Goal: Information Seeking & Learning: Learn about a topic

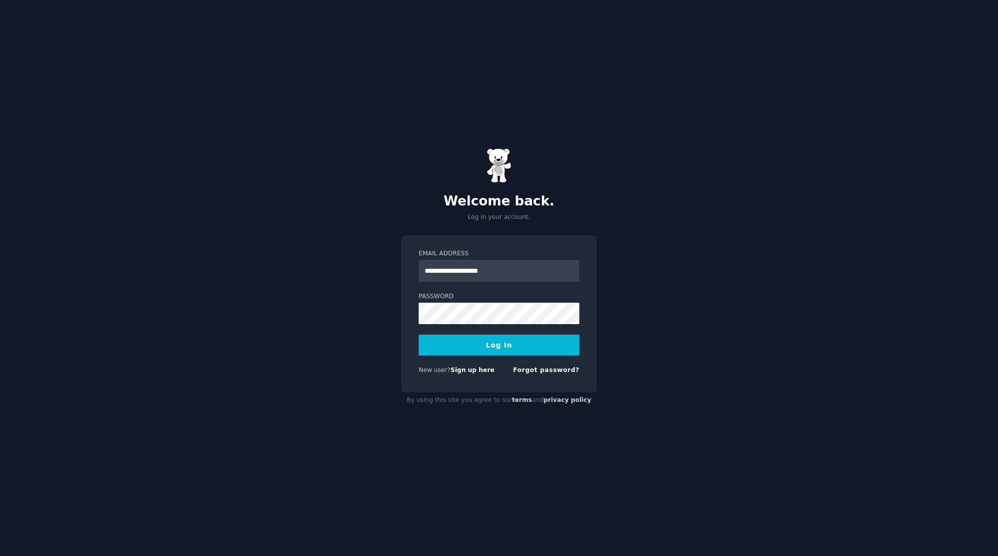
type input "**********"
click at [419, 335] on button "Log In" at bounding box center [499, 345] width 161 height 21
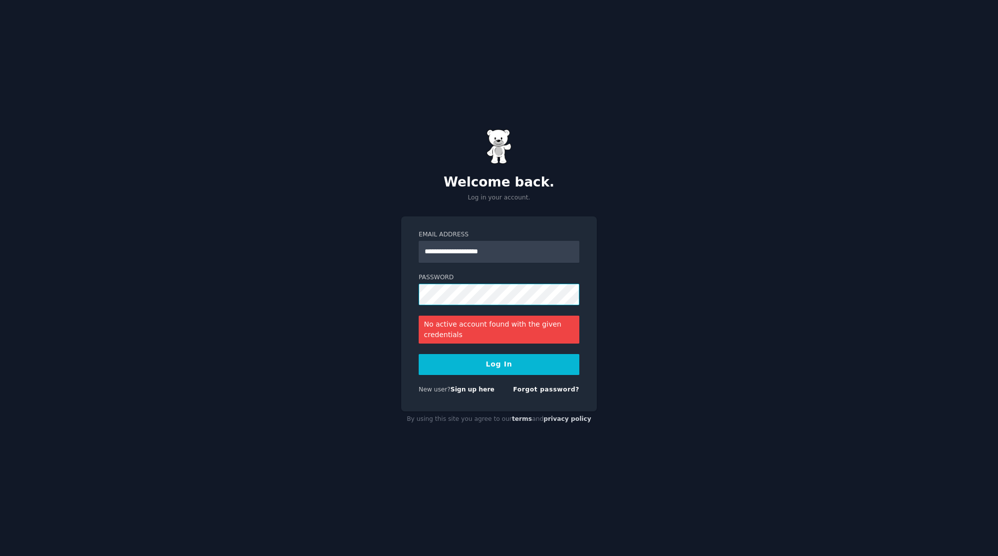
click at [419, 354] on button "Log In" at bounding box center [499, 364] width 161 height 21
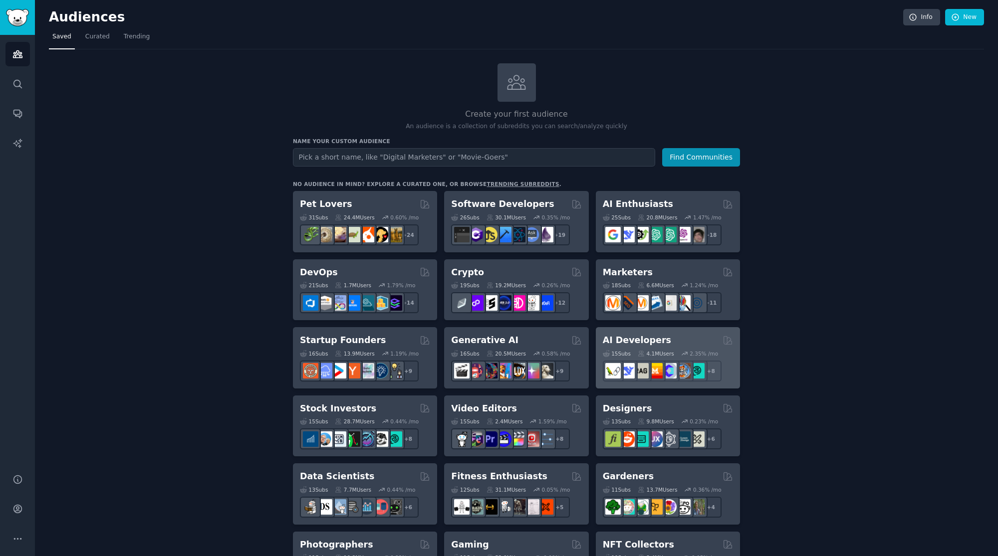
click at [625, 331] on div "AI Developers 15 Sub s 4.1M Users 2.35 % /mo r/LangChain + 8" at bounding box center [668, 357] width 144 height 61
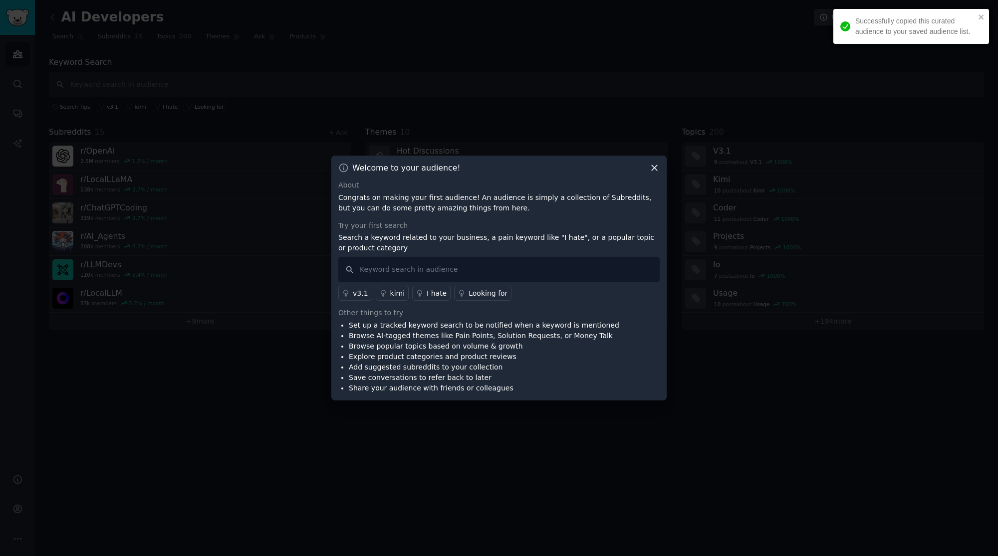
click at [324, 437] on div at bounding box center [499, 278] width 998 height 556
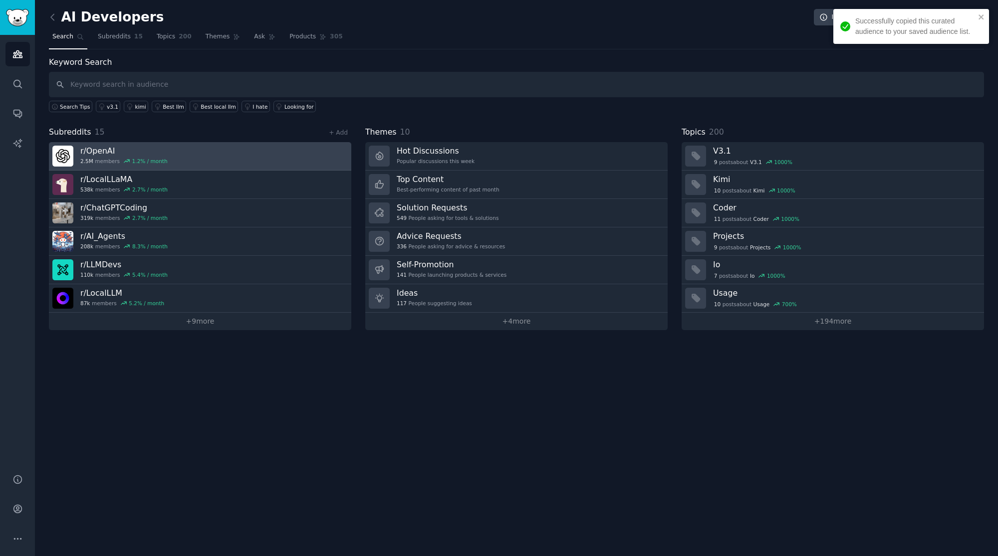
click at [237, 147] on link "r/ OpenAI 2.5M members 1.2 % / month" at bounding box center [200, 156] width 302 height 28
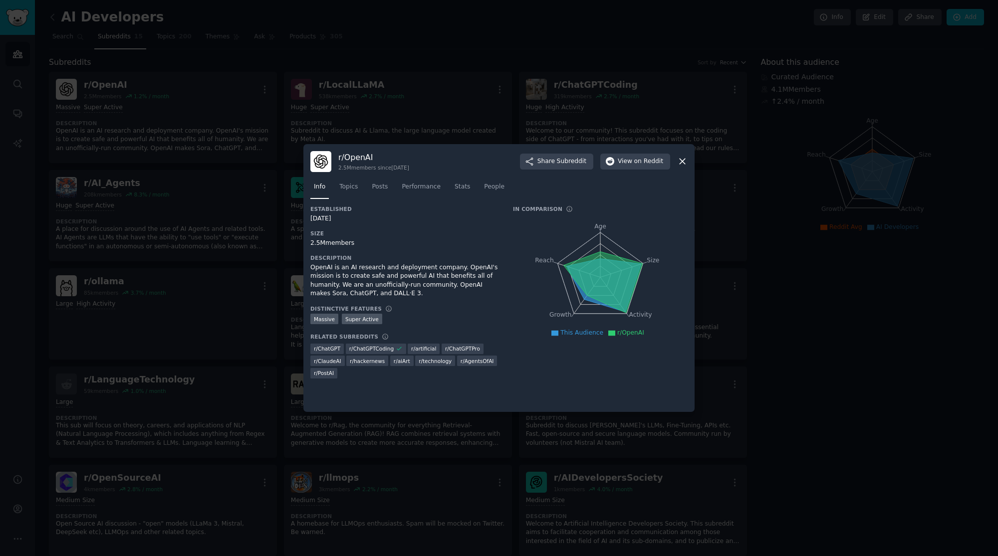
click at [255, 226] on div at bounding box center [499, 278] width 998 height 556
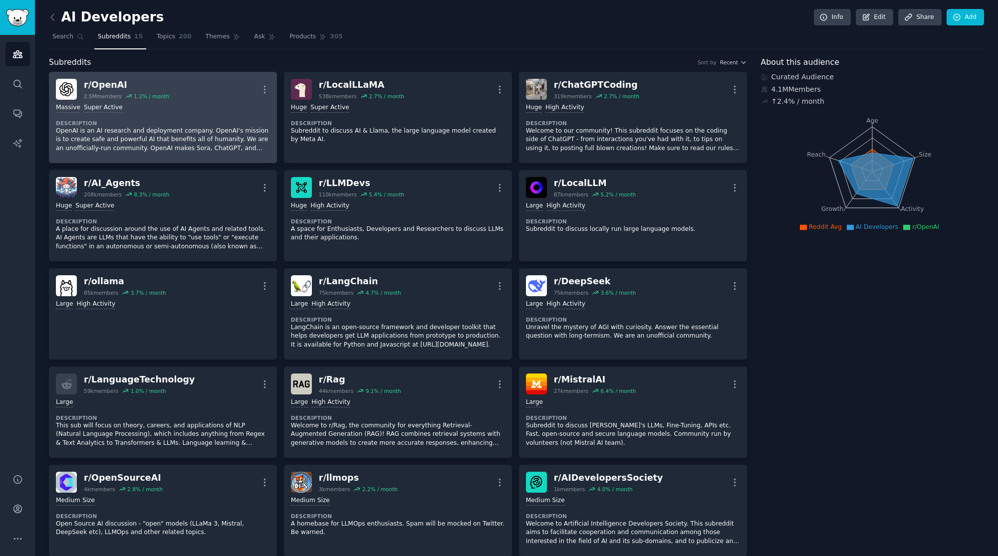
click at [224, 145] on p "OpenAI is an AI research and deployment company. OpenAI's mission is to create …" at bounding box center [163, 140] width 214 height 26
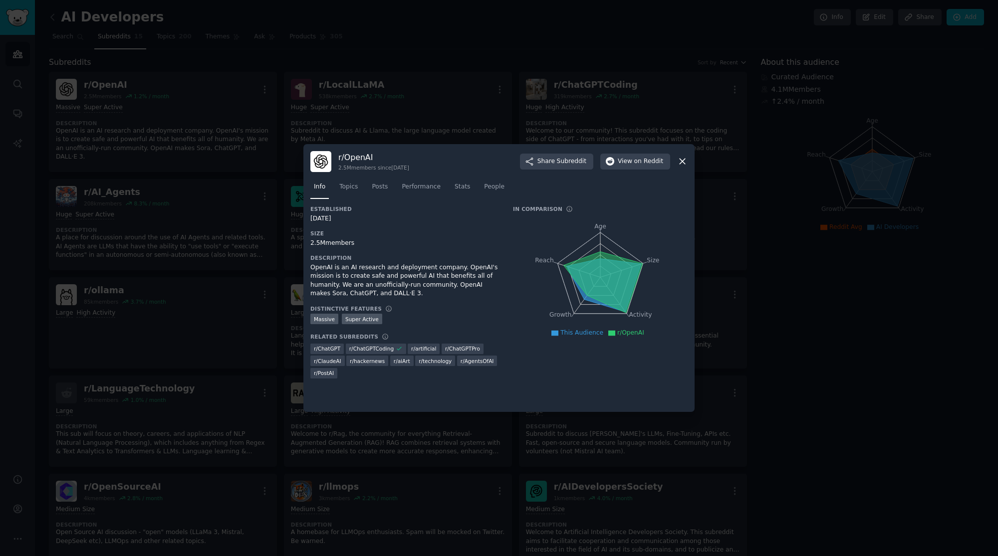
click at [242, 188] on div at bounding box center [499, 278] width 998 height 556
click at [241, 174] on div at bounding box center [499, 278] width 998 height 556
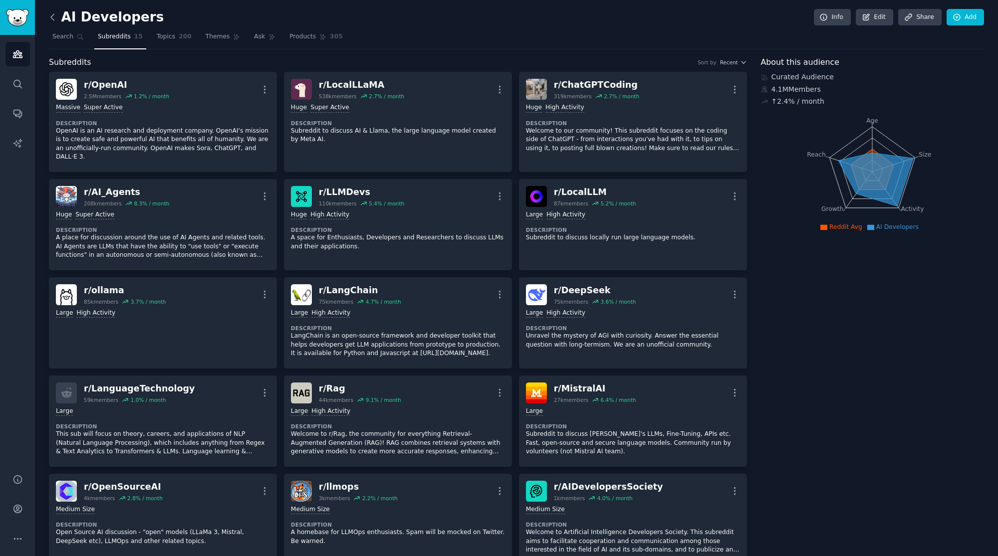
click at [53, 18] on icon at bounding box center [52, 17] width 3 height 6
